Goal: Task Accomplishment & Management: Use online tool/utility

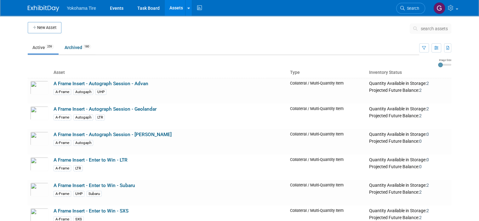
click at [84, 9] on span "Yokohama Tire" at bounding box center [81, 8] width 29 height 5
click at [113, 8] on link "Events" at bounding box center [116, 8] width 23 height 16
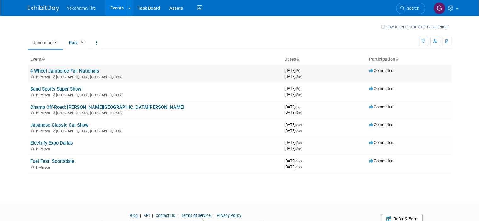
click at [58, 70] on link "4 Wheel Jamboree Fall Nationals" at bounding box center [64, 71] width 69 height 6
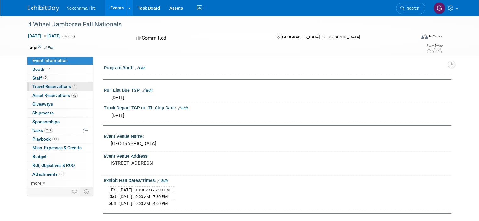
click at [52, 87] on span "Travel Reservations 1" at bounding box center [54, 86] width 45 height 5
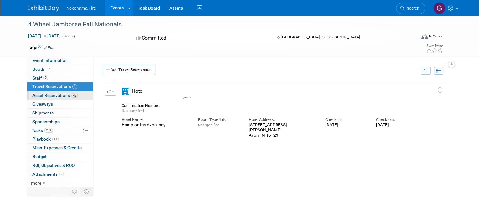
click at [46, 97] on span "Asset Reservations 42" at bounding box center [54, 95] width 45 height 5
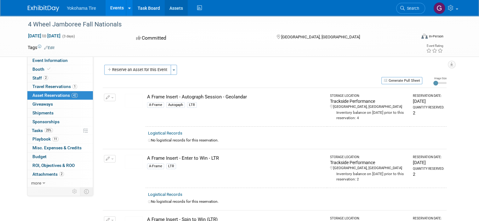
click at [170, 9] on link "Assets" at bounding box center [176, 8] width 23 height 16
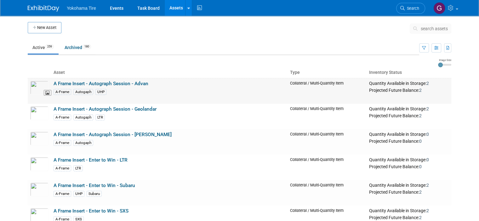
click at [35, 87] on img at bounding box center [39, 88] width 18 height 14
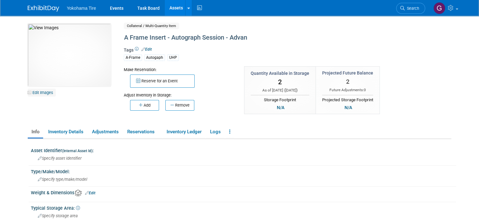
click at [35, 92] on link "Edit Images" at bounding box center [42, 93] width 28 height 8
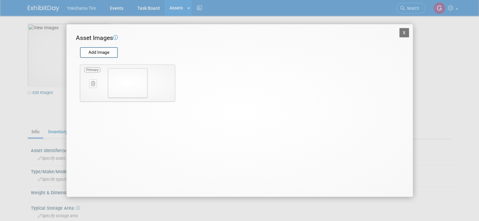
click at [135, 85] on img at bounding box center [127, 83] width 39 height 30
click at [404, 33] on button "X" at bounding box center [404, 32] width 10 height 9
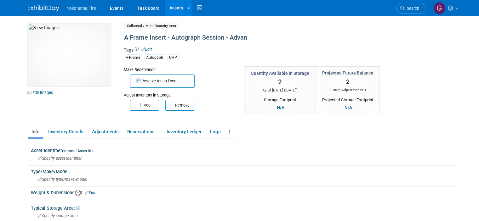
drag, startPoint x: 84, startPoint y: 55, endPoint x: 65, endPoint y: 109, distance: 56.8
click at [65, 109] on div "10050748-10722964-eada50e8-f926-4ff2-b32b-7388f0a63a72.jpg Edit Images Collater…" at bounding box center [239, 73] width 433 height 98
click at [42, 93] on link "Edit Images" at bounding box center [42, 93] width 28 height 8
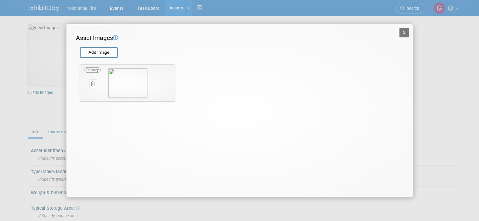
click at [94, 70] on span "Primary" at bounding box center [92, 69] width 17 height 5
click at [135, 82] on img at bounding box center [127, 83] width 39 height 30
drag, startPoint x: 135, startPoint y: 82, endPoint x: 405, endPoint y: 34, distance: 274.5
click at [405, 34] on button "X" at bounding box center [404, 32] width 10 height 9
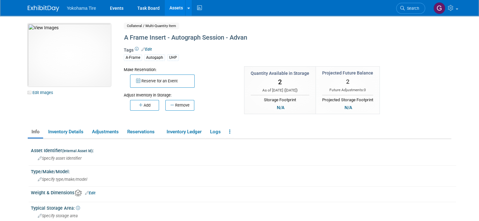
click at [65, 59] on img at bounding box center [69, 55] width 83 height 63
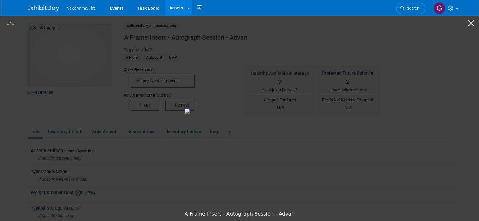
drag, startPoint x: 299, startPoint y: 99, endPoint x: 266, endPoint y: 88, distance: 34.8
click at [266, 109] on img at bounding box center [239, 111] width 110 height 5
click at [470, 24] on button "Close gallery" at bounding box center [471, 23] width 16 height 15
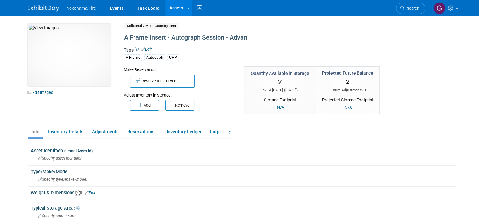
scroll to position [31, 0]
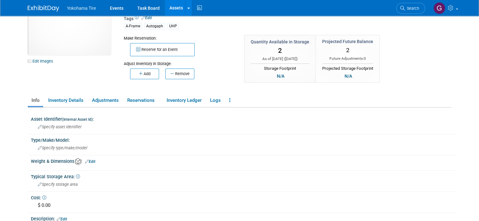
click at [171, 8] on link "Assets" at bounding box center [176, 8] width 23 height 16
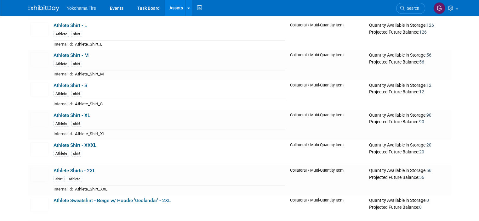
scroll to position [1322, 0]
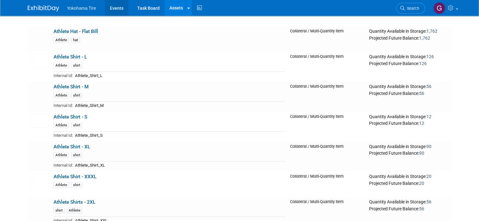
click at [115, 7] on link "Events" at bounding box center [116, 8] width 23 height 16
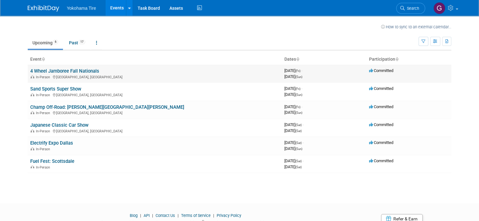
click at [63, 71] on link "4 Wheel Jamboree Fall Nationals" at bounding box center [64, 71] width 69 height 6
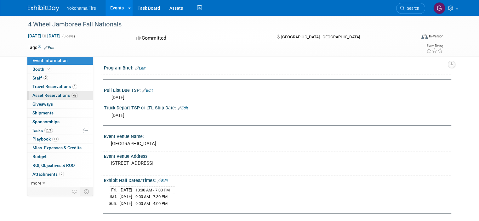
click at [47, 95] on span "Asset Reservations 42" at bounding box center [54, 95] width 45 height 5
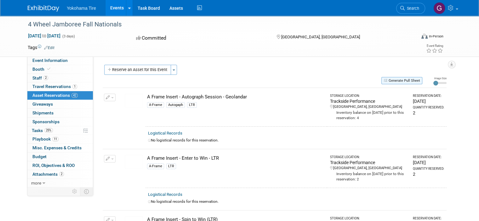
click at [413, 82] on button "Generate Pull Sheet" at bounding box center [401, 80] width 41 height 7
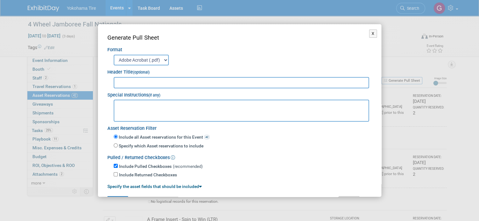
scroll to position [17, 0]
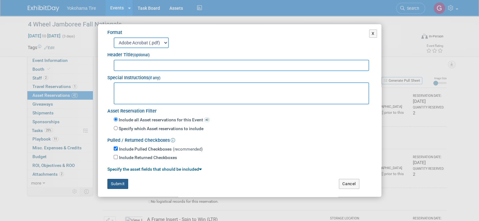
click at [118, 183] on button "Submit" at bounding box center [117, 184] width 21 height 10
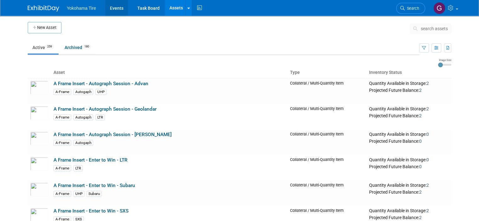
click at [112, 9] on link "Events" at bounding box center [116, 8] width 23 height 16
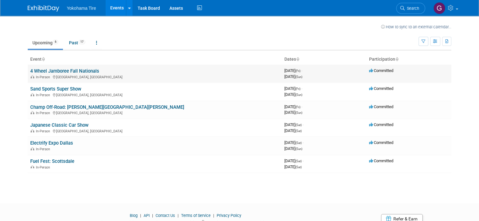
click at [64, 71] on link "4 Wheel Jamboree Fall Nationals" at bounding box center [64, 71] width 69 height 6
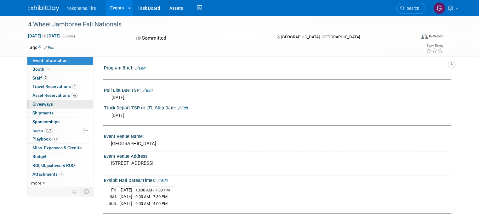
click at [41, 106] on span "Giveaways 0" at bounding box center [42, 104] width 20 height 5
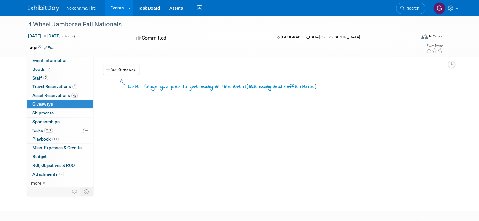
click at [116, 8] on link "Events" at bounding box center [116, 8] width 23 height 16
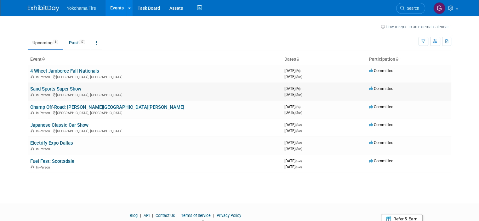
click at [52, 90] on link "Sand Sports Super Show" at bounding box center [55, 89] width 51 height 6
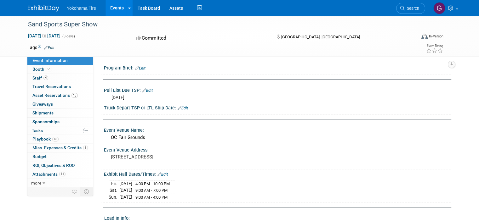
click at [117, 8] on link "Events" at bounding box center [116, 8] width 23 height 16
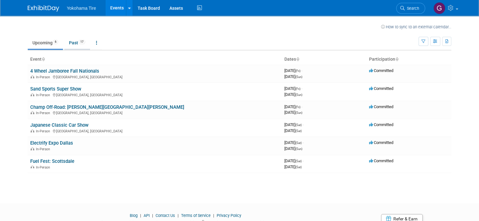
click at [69, 42] on link "Past 17" at bounding box center [77, 43] width 26 height 12
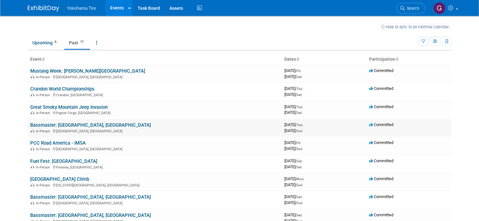
click at [54, 124] on link "Bassmaster: Macomb County, MI" at bounding box center [90, 125] width 121 height 6
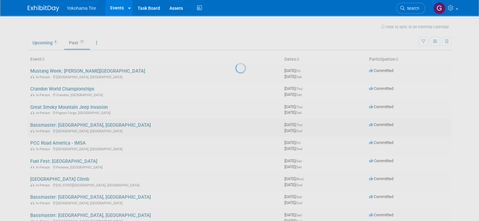
click at [235, 124] on div at bounding box center [239, 110] width 9 height 221
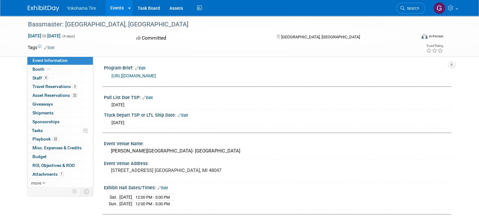
click at [119, 7] on link "Events" at bounding box center [116, 8] width 23 height 16
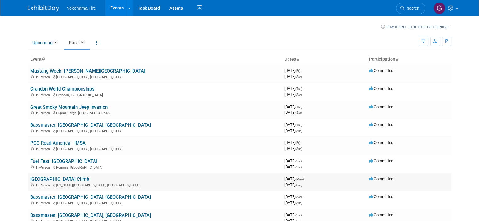
click at [58, 177] on link "[GEOGRAPHIC_DATA] Climb" at bounding box center [59, 180] width 59 height 6
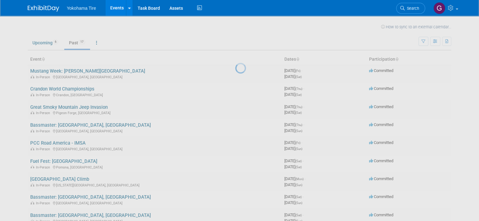
click at [235, 177] on div at bounding box center [239, 110] width 9 height 221
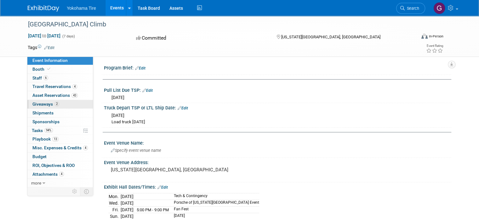
click at [39, 103] on span "Giveaways 2" at bounding box center [45, 104] width 27 height 5
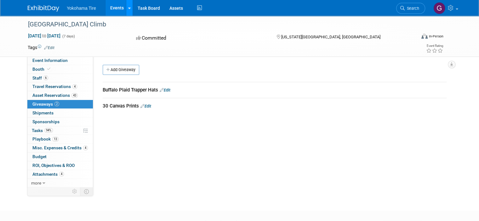
click at [128, 7] on icon at bounding box center [129, 8] width 3 height 4
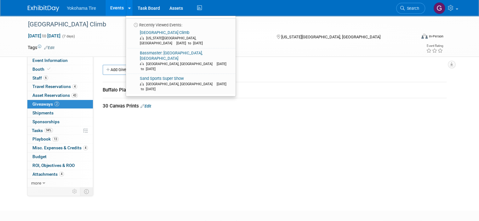
click at [114, 8] on link "Events" at bounding box center [116, 8] width 23 height 16
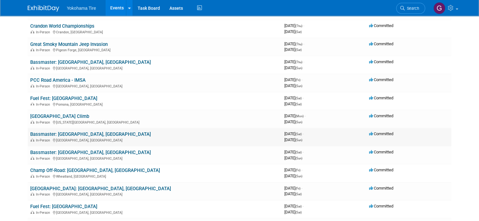
scroll to position [31, 0]
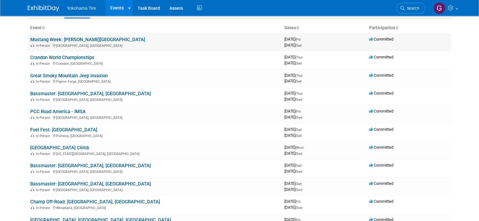
click at [65, 40] on link "Mustang Week: [PERSON_NAME][GEOGRAPHIC_DATA]" at bounding box center [87, 40] width 115 height 6
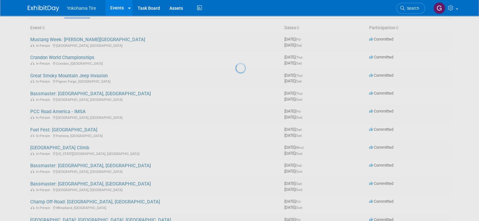
click at [235, 39] on div at bounding box center [239, 110] width 9 height 221
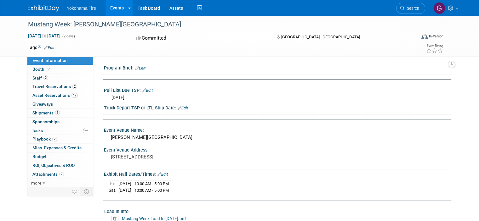
click at [116, 9] on link "Events" at bounding box center [116, 8] width 23 height 16
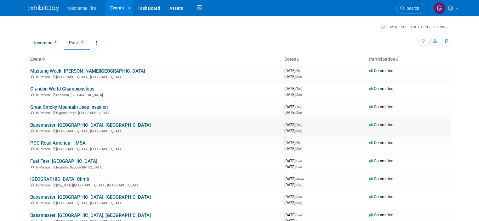
click at [60, 122] on link "Bassmaster: [GEOGRAPHIC_DATA], [GEOGRAPHIC_DATA]" at bounding box center [90, 125] width 121 height 6
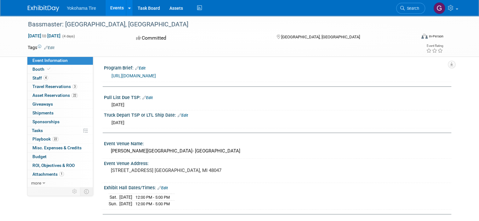
click at [118, 7] on link "Events" at bounding box center [116, 8] width 23 height 16
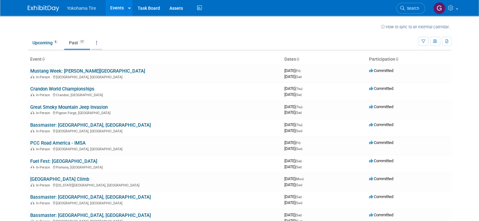
click at [96, 42] on icon at bounding box center [96, 43] width 1 height 4
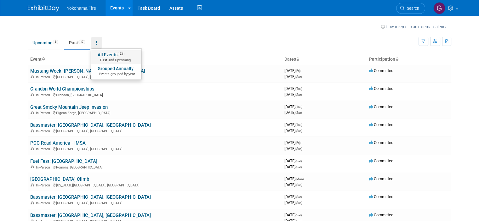
click at [106, 58] on link "All Events 23 Past and Upcoming" at bounding box center [116, 57] width 50 height 14
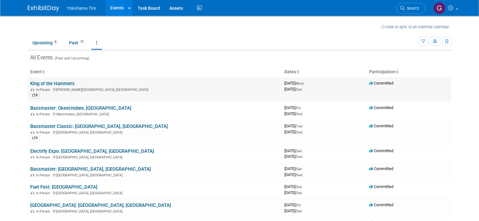
scroll to position [31, 0]
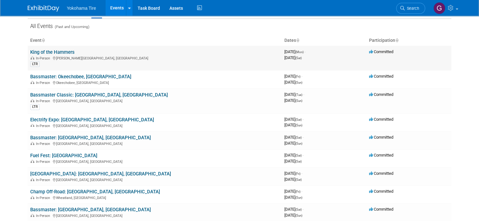
click at [64, 53] on link "King of the Hammers" at bounding box center [52, 52] width 44 height 6
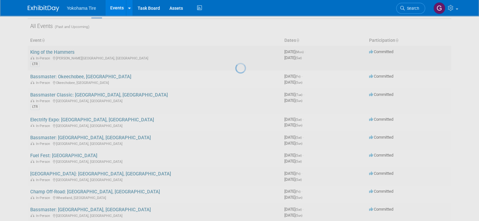
click at [235, 53] on div at bounding box center [239, 110] width 9 height 221
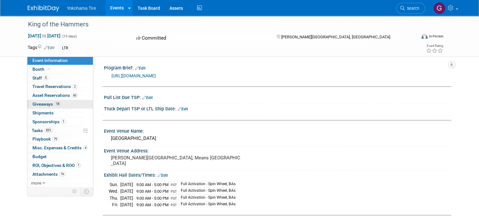
click at [43, 104] on span "Giveaways 18" at bounding box center [46, 104] width 28 height 5
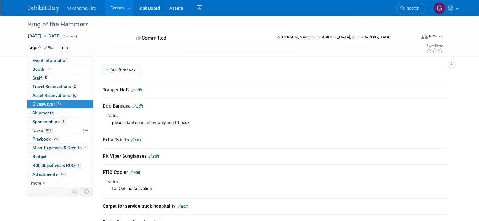
click at [114, 8] on link "Events" at bounding box center [116, 8] width 23 height 16
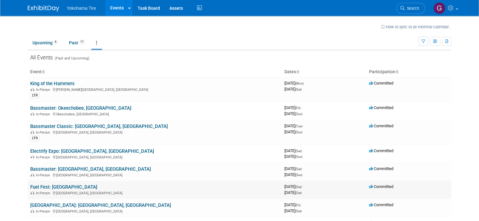
click at [50, 187] on link "Fuel Fest: [GEOGRAPHIC_DATA]" at bounding box center [63, 187] width 67 height 6
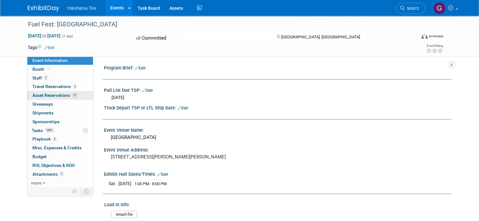
click at [53, 95] on span "Asset Reservations 17" at bounding box center [54, 95] width 45 height 5
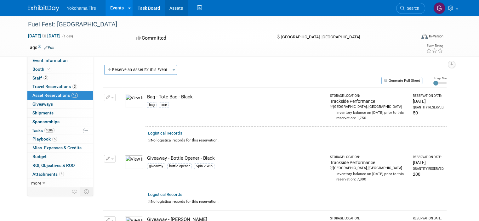
click at [170, 8] on link "Assets" at bounding box center [176, 8] width 23 height 16
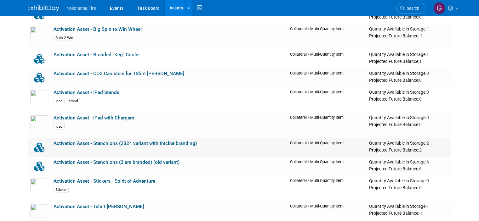
scroll to position [472, 0]
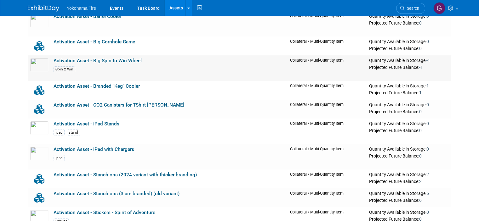
click at [83, 59] on link "Activation Asset - Big Spin to Win Wheel" at bounding box center [98, 61] width 88 height 6
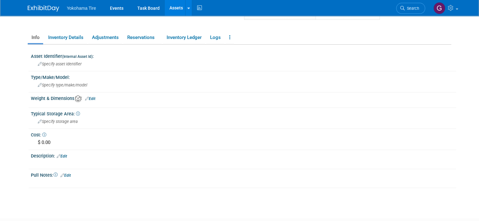
scroll to position [31, 0]
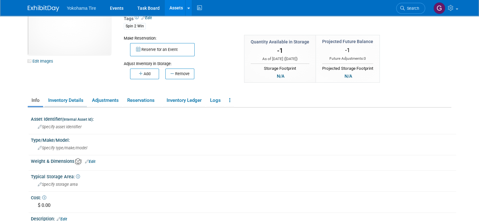
click at [70, 101] on link "Inventory Details" at bounding box center [65, 100] width 42 height 11
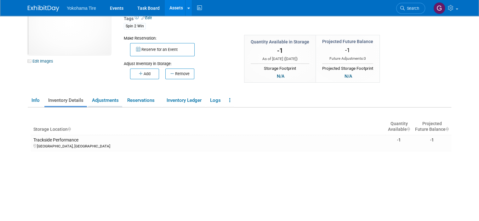
click at [99, 101] on link "Adjustments" at bounding box center [105, 100] width 34 height 11
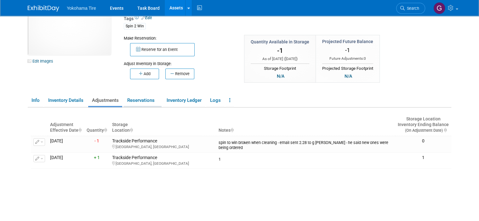
click at [137, 99] on link "Reservations" at bounding box center [142, 100] width 38 height 11
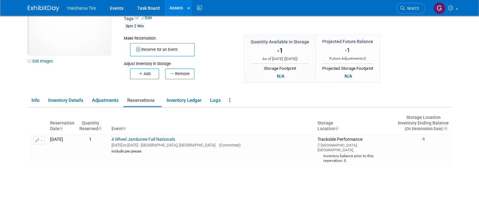
scroll to position [63, 0]
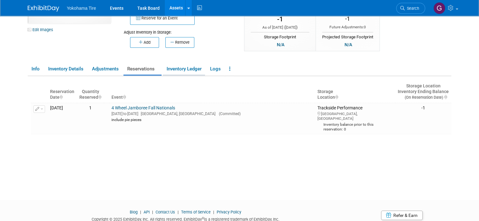
click at [183, 69] on link "Inventory Ledger" at bounding box center [184, 69] width 42 height 11
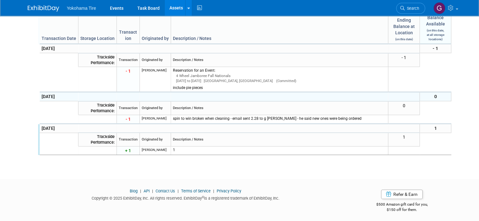
scroll to position [154, 0]
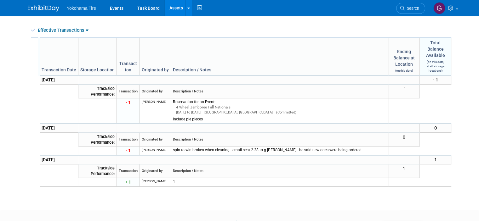
click at [174, 9] on link "Assets" at bounding box center [176, 8] width 23 height 16
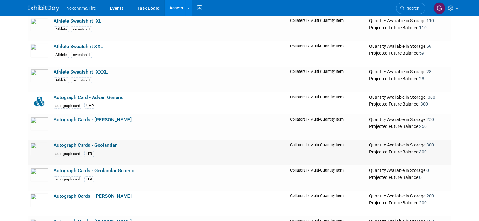
scroll to position [1794, 0]
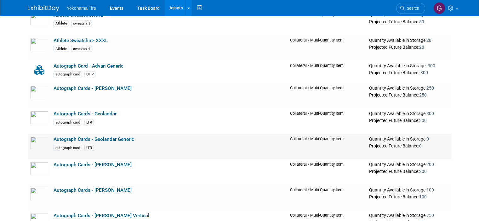
click at [73, 138] on link "Autograph Cards - Geolandar Generic" at bounding box center [94, 140] width 81 height 6
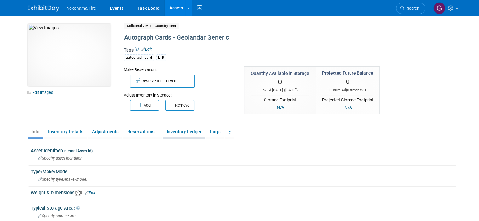
click at [182, 131] on link "Inventory Ledger" at bounding box center [184, 132] width 42 height 11
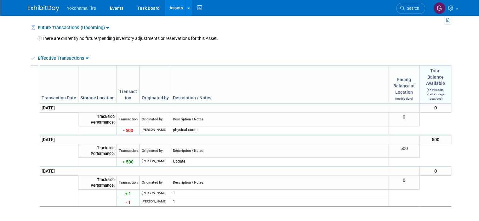
scroll to position [157, 0]
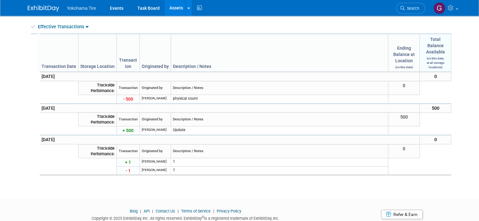
click at [170, 10] on link "Assets" at bounding box center [176, 8] width 23 height 16
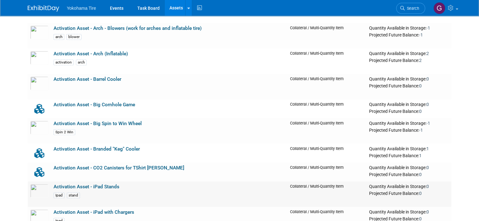
scroll to position [441, 0]
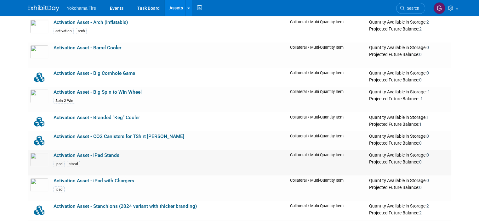
click at [93, 156] on link "Activation Asset - iPad Stands" at bounding box center [87, 156] width 66 height 6
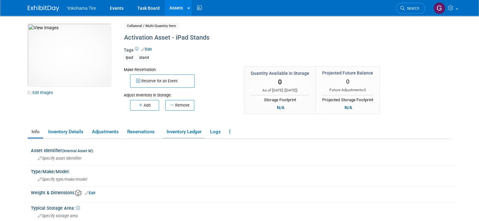
click at [180, 131] on link "Inventory Ledger" at bounding box center [184, 132] width 42 height 11
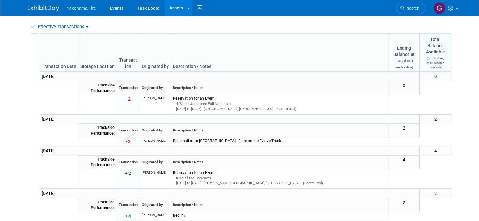
scroll to position [189, 0]
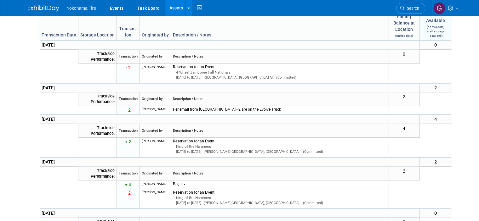
click at [171, 7] on link "Assets" at bounding box center [176, 8] width 23 height 16
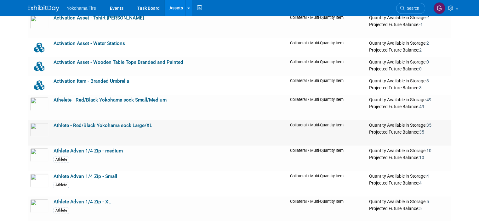
scroll to position [661, 0]
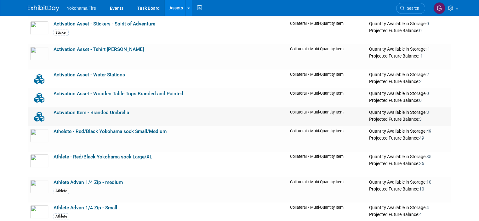
click at [109, 111] on link "Activation Item - Branded Umbrella" at bounding box center [92, 113] width 76 height 6
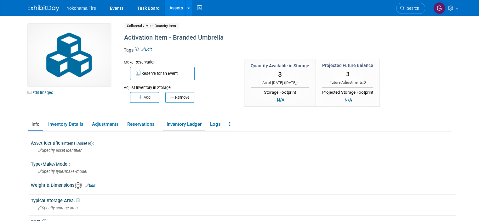
click at [189, 123] on link "Inventory Ledger" at bounding box center [184, 124] width 42 height 11
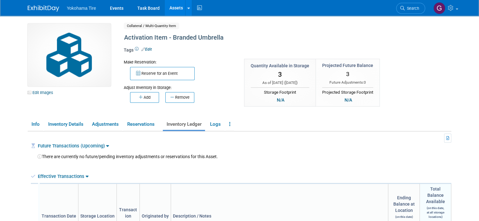
scroll to position [126, 0]
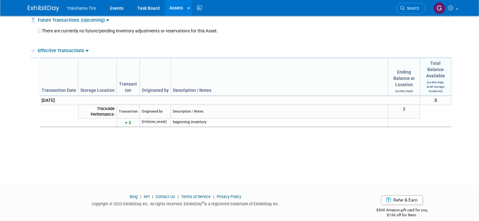
click at [170, 8] on link "Assets" at bounding box center [176, 8] width 23 height 16
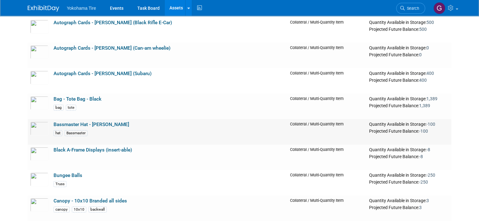
scroll to position [2203, 0]
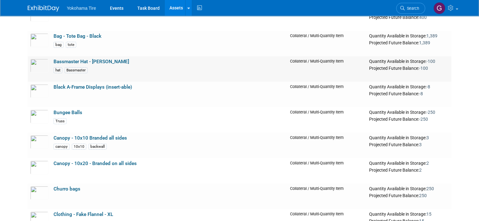
click at [81, 60] on link "Bassmaster Hat - [PERSON_NAME]" at bounding box center [92, 62] width 76 height 6
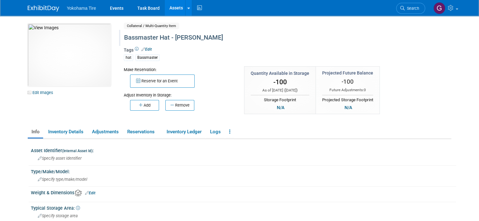
click at [203, 39] on div "Bassmaster Hat - [PERSON_NAME]" at bounding box center [262, 37] width 281 height 11
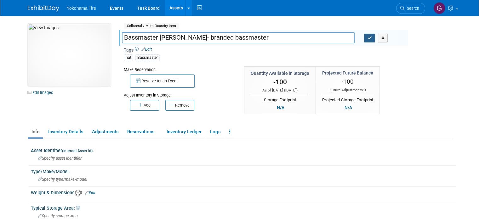
type input "Bassmaster [PERSON_NAME]- branded bassmaster"
click at [370, 38] on icon "button" at bounding box center [369, 38] width 4 height 4
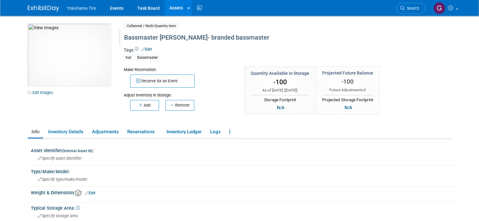
click at [172, 9] on link "Assets" at bounding box center [176, 8] width 23 height 16
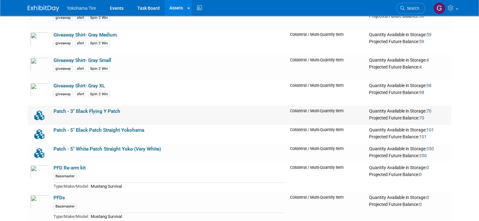
scroll to position [5224, 0]
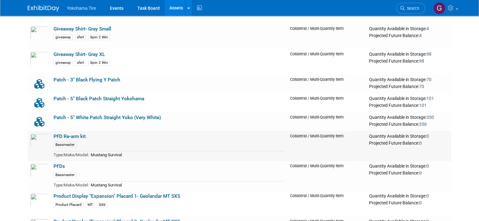
click at [70, 134] on link "PFD Re-arm kit" at bounding box center [70, 137] width 32 height 6
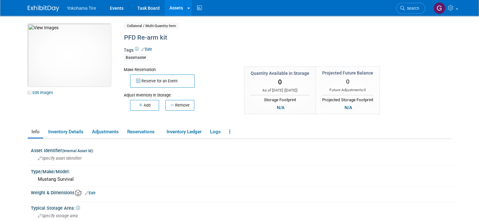
click at [63, 51] on img at bounding box center [69, 55] width 83 height 63
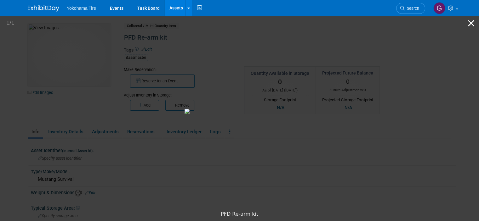
click at [471, 24] on button "Close gallery" at bounding box center [471, 23] width 16 height 15
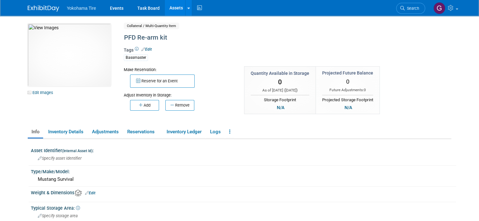
click at [172, 6] on link "Assets" at bounding box center [176, 8] width 23 height 16
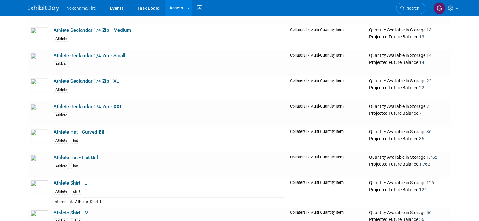
scroll to position [1227, 0]
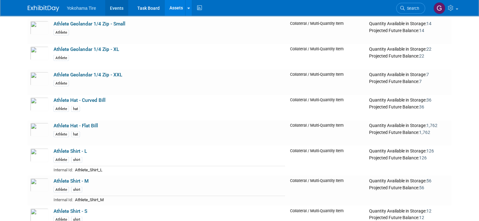
click at [112, 8] on link "Events" at bounding box center [116, 8] width 23 height 16
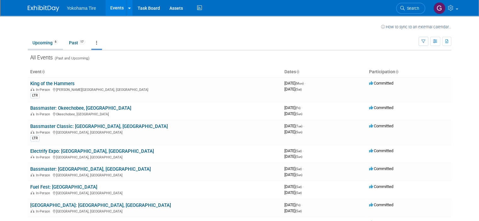
click at [37, 43] on link "Upcoming 6" at bounding box center [45, 43] width 35 height 12
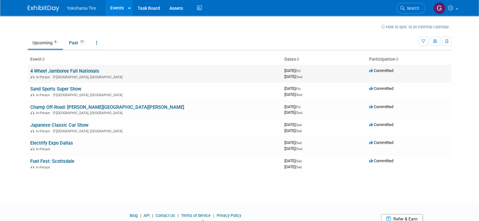
click at [49, 71] on link "4 Wheel Jamboree Fall Nationals" at bounding box center [64, 71] width 69 height 6
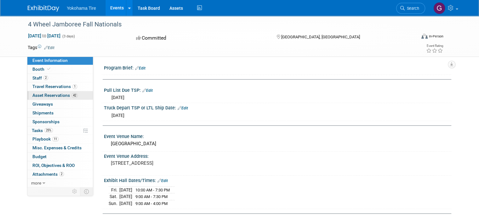
click at [48, 97] on span "Asset Reservations 42" at bounding box center [54, 95] width 45 height 5
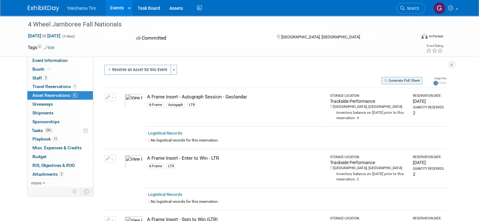
click at [406, 82] on button "Generate Pull Sheet" at bounding box center [401, 80] width 41 height 7
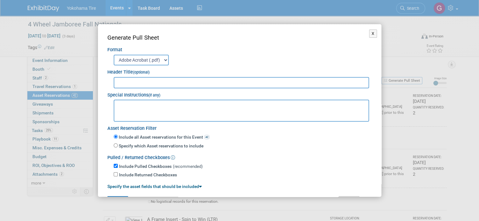
scroll to position [17, 0]
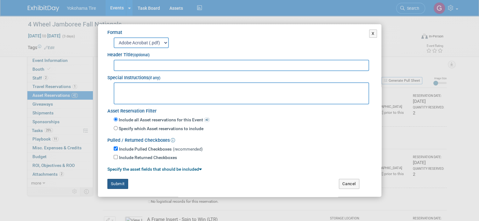
click at [121, 183] on button "Submit" at bounding box center [117, 184] width 21 height 10
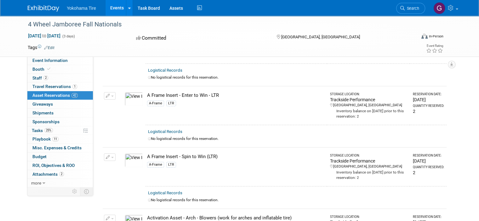
scroll to position [94, 0]
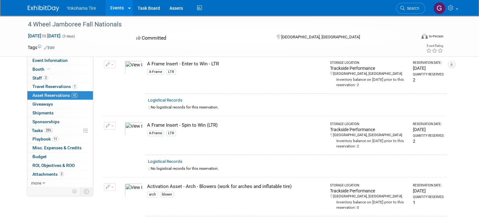
click at [111, 8] on link "Events" at bounding box center [116, 8] width 23 height 16
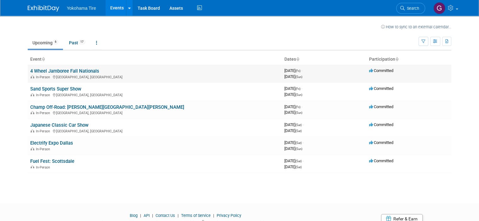
click at [70, 71] on link "4 Wheel Jamboree Fall Nationals" at bounding box center [64, 71] width 69 height 6
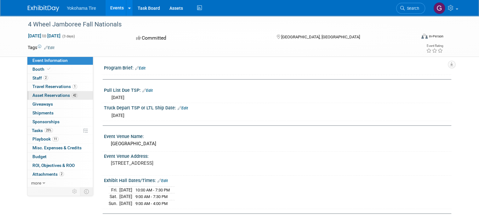
click at [46, 96] on span "Asset Reservations 42" at bounding box center [54, 95] width 45 height 5
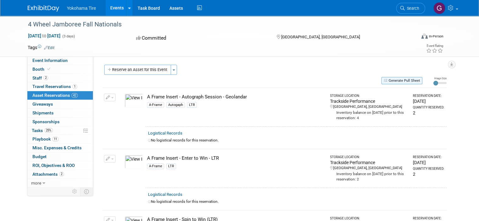
click at [411, 80] on button "Generate Pull Sheet" at bounding box center [401, 80] width 41 height 7
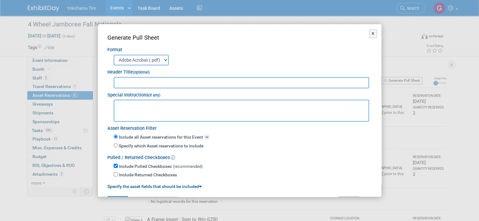
scroll to position [17, 0]
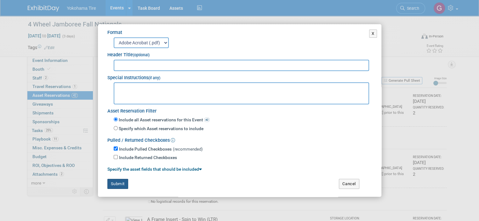
click at [119, 184] on button "Submit" at bounding box center [117, 184] width 21 height 10
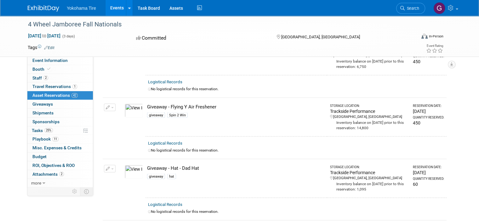
scroll to position [1322, 0]
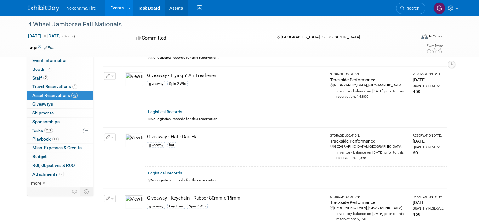
click at [169, 9] on link "Assets" at bounding box center [176, 8] width 23 height 16
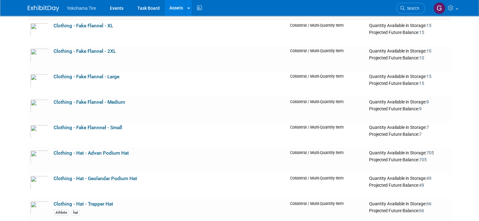
scroll to position [2423, 0]
